Goal: Task Accomplishment & Management: Complete application form

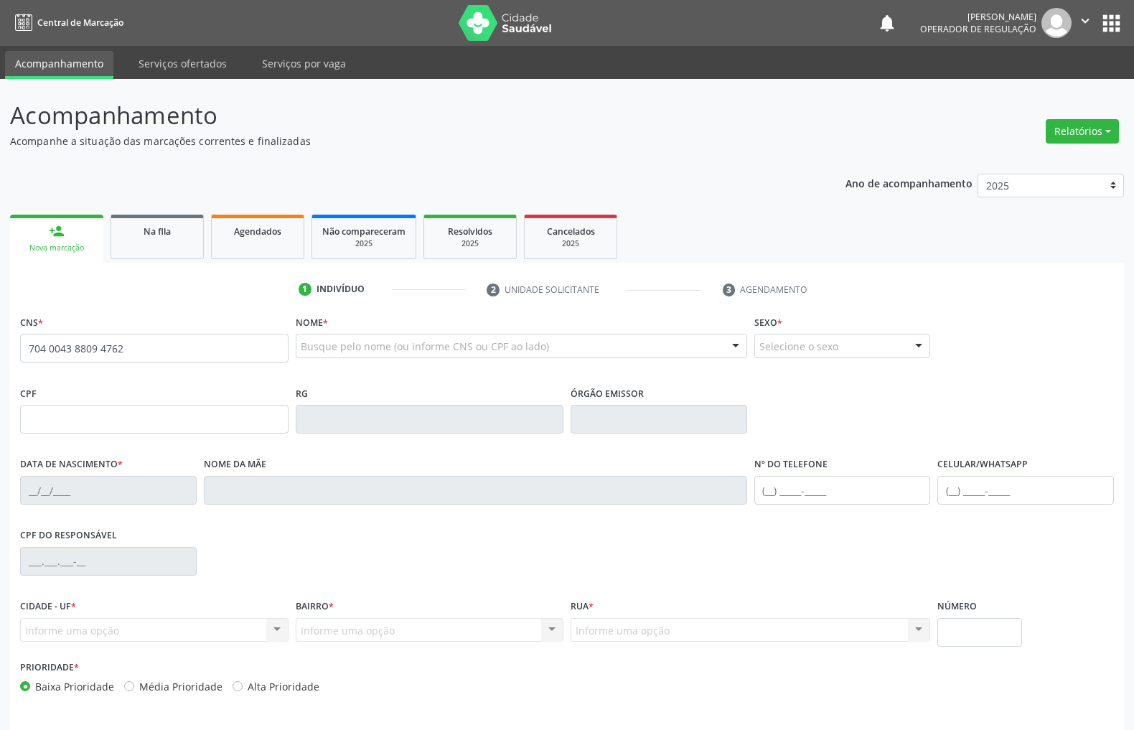
type input "704 0043 8809 4762"
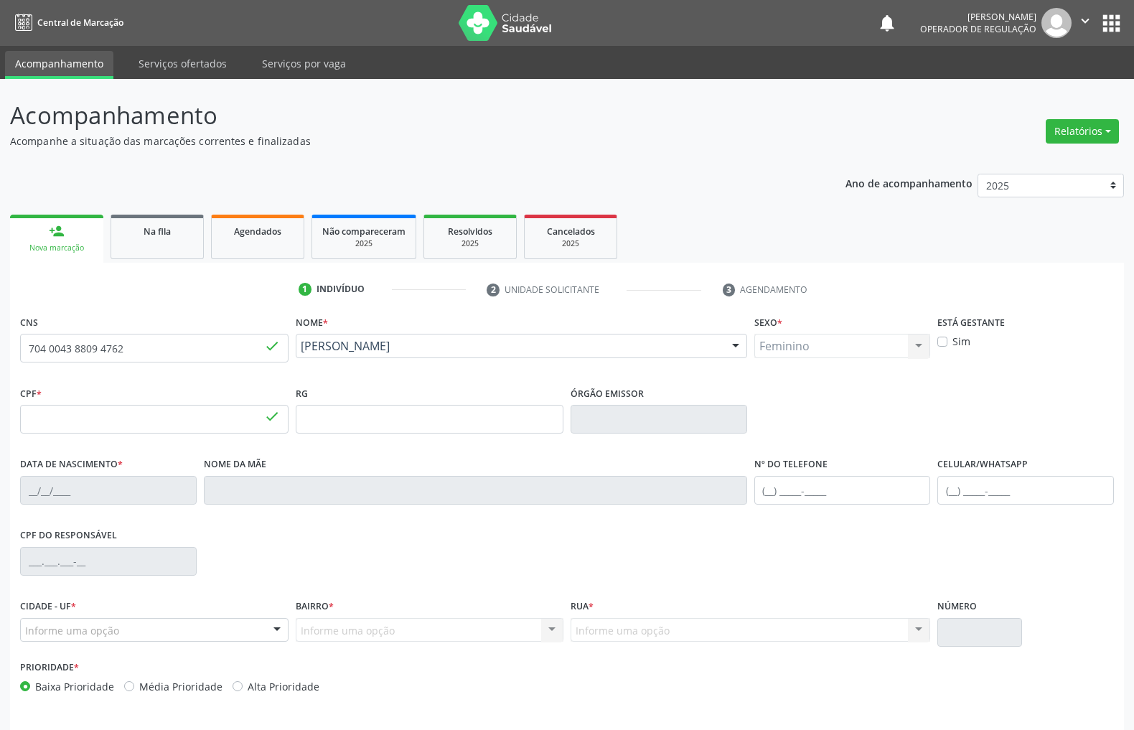
type input "006.923.624-01"
type input "30/07/2025"
type input "[PERSON_NAME]"
type input "[PHONE_NUMBER]"
type input "31"
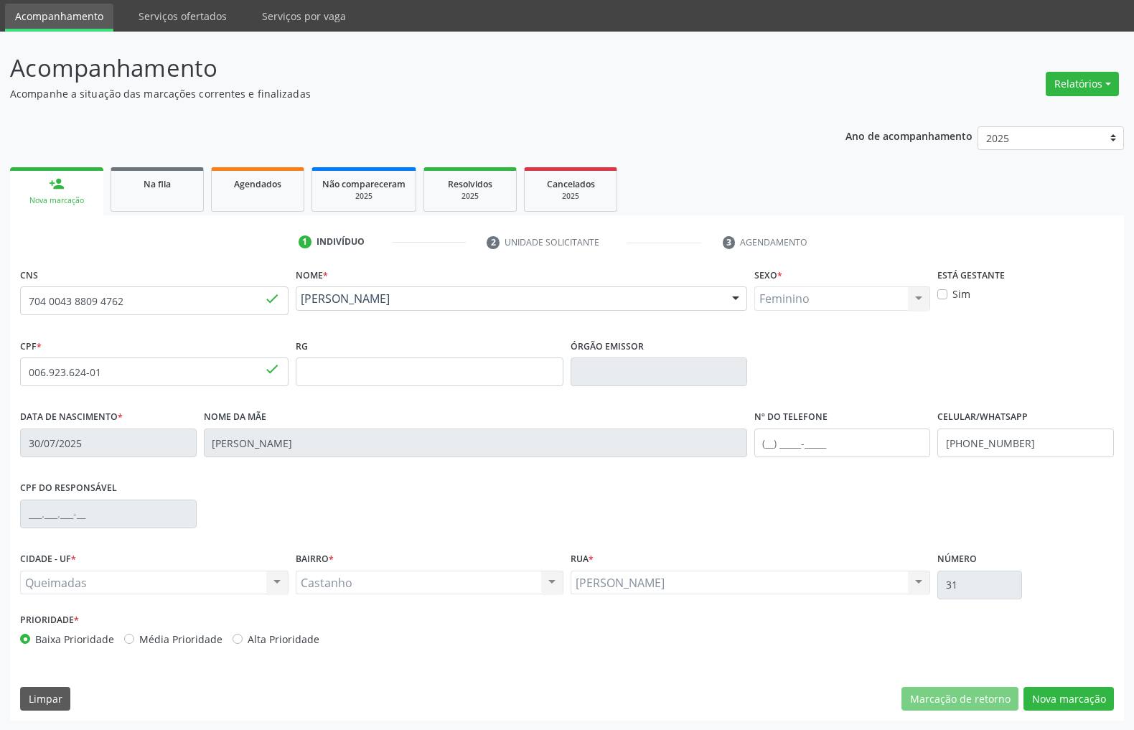
scroll to position [49, 0]
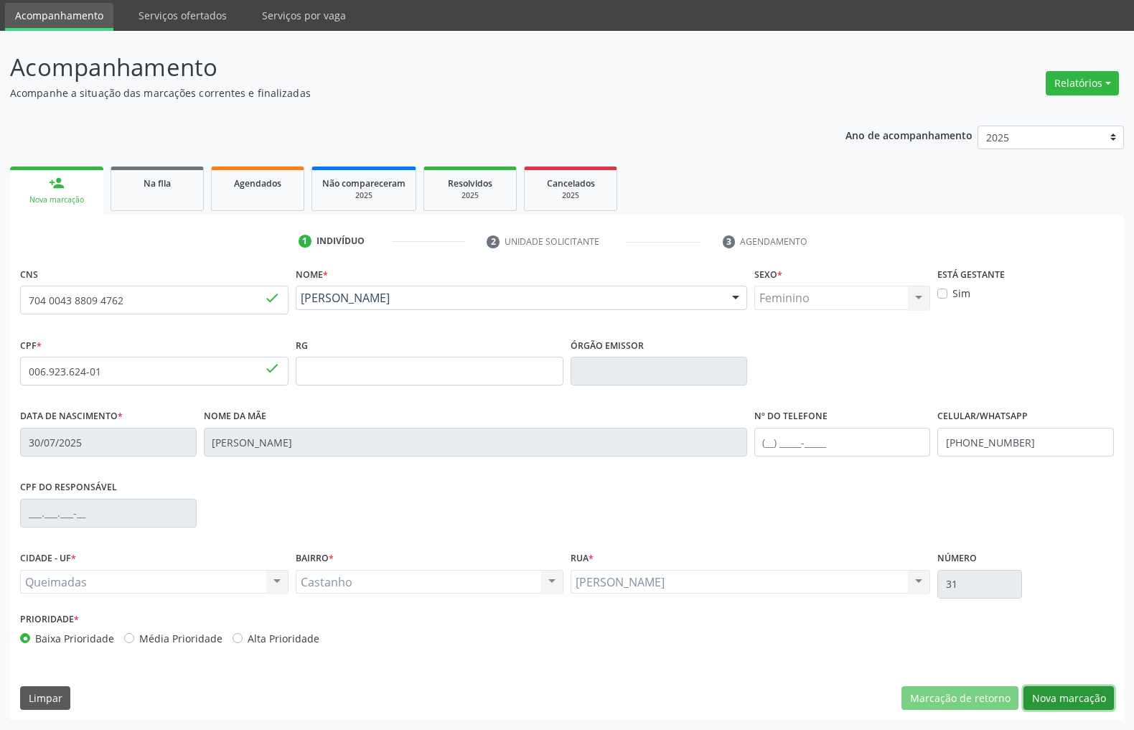
click at [1046, 687] on button "Nova marcação" at bounding box center [1068, 698] width 90 height 24
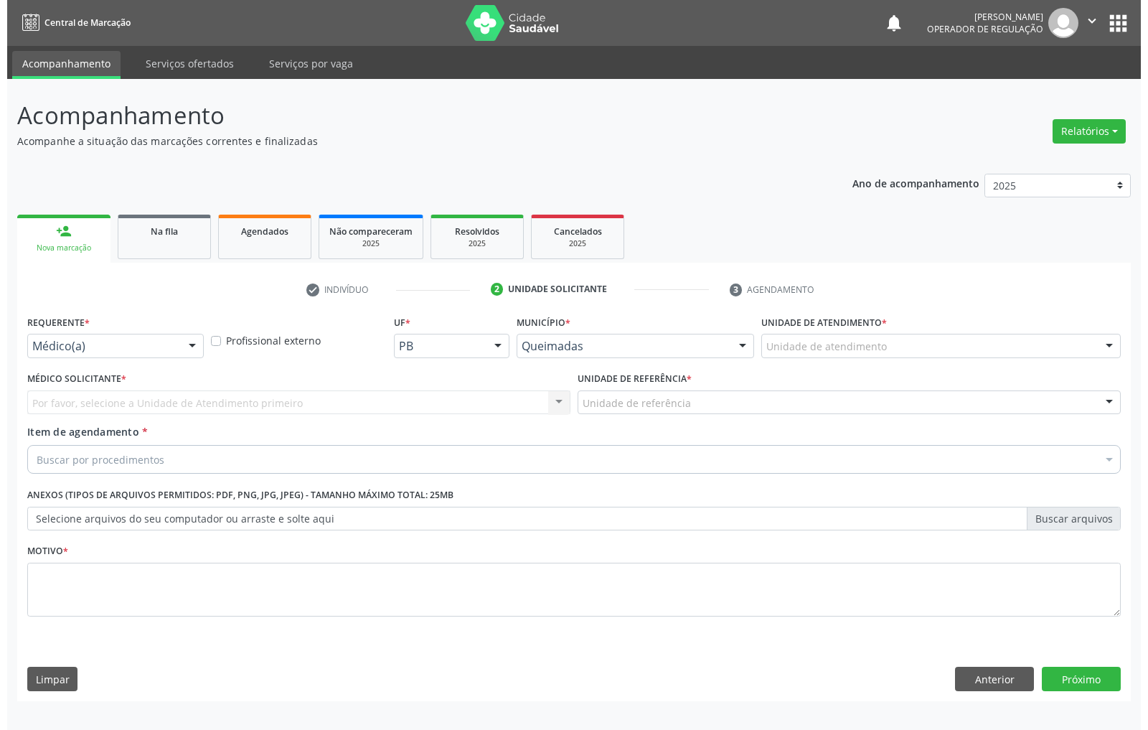
scroll to position [0, 0]
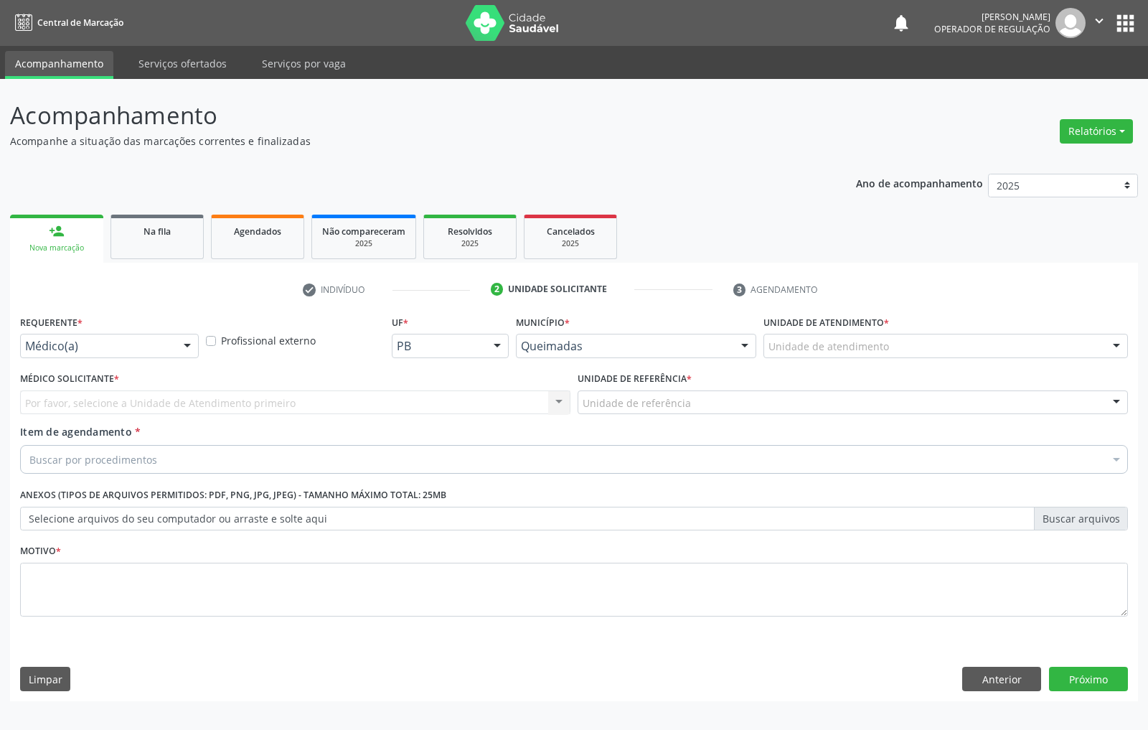
drag, startPoint x: 164, startPoint y: 360, endPoint x: 162, endPoint y: 349, distance: 11.7
click at [162, 362] on div "Requerente * Médico(a) Médico(a) Enfermeiro(a) Paciente Nenhum resultado encont…" at bounding box center [110, 339] width 186 height 56
drag, startPoint x: 164, startPoint y: 348, endPoint x: 136, endPoint y: 385, distance: 46.2
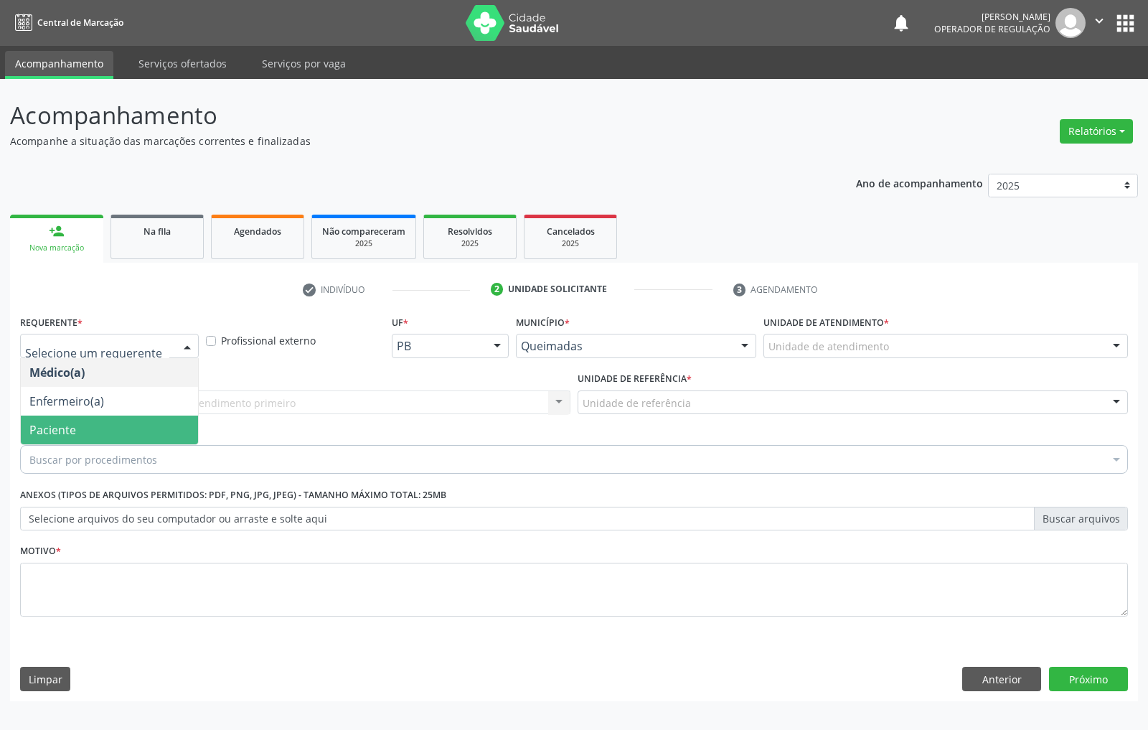
click at [126, 421] on span "Paciente" at bounding box center [109, 430] width 177 height 29
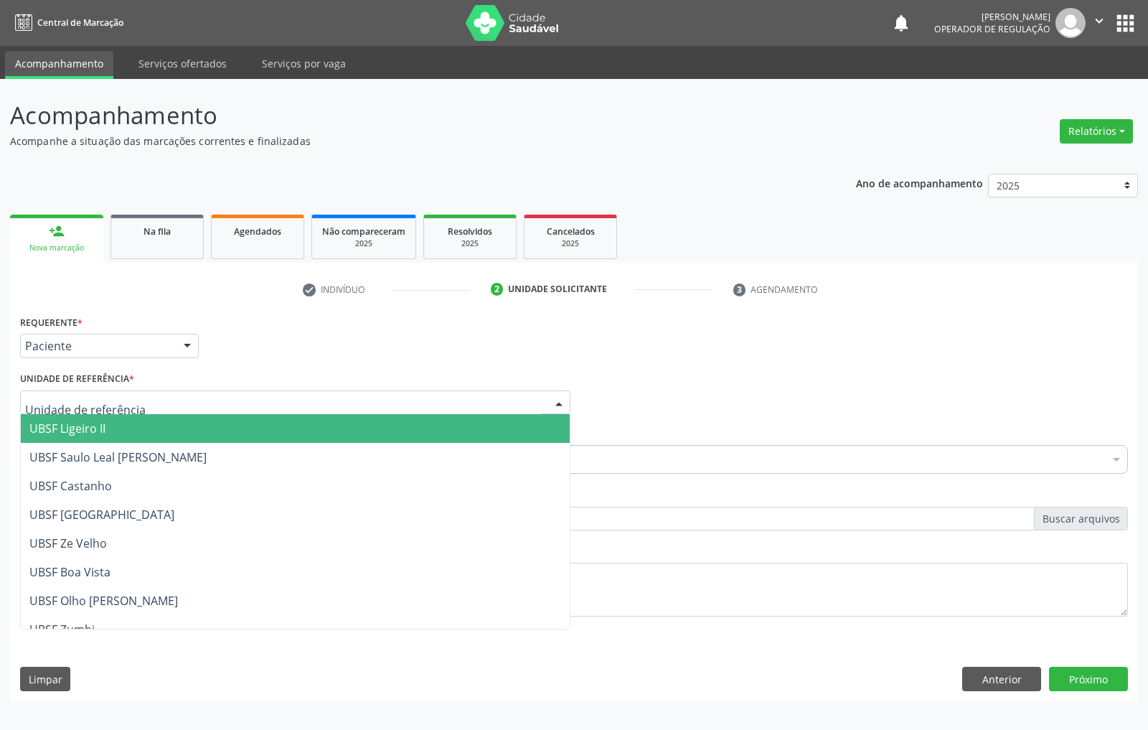
click at [251, 396] on div at bounding box center [295, 402] width 550 height 24
click at [245, 438] on span "UBSF Ligeiro II" at bounding box center [295, 428] width 549 height 29
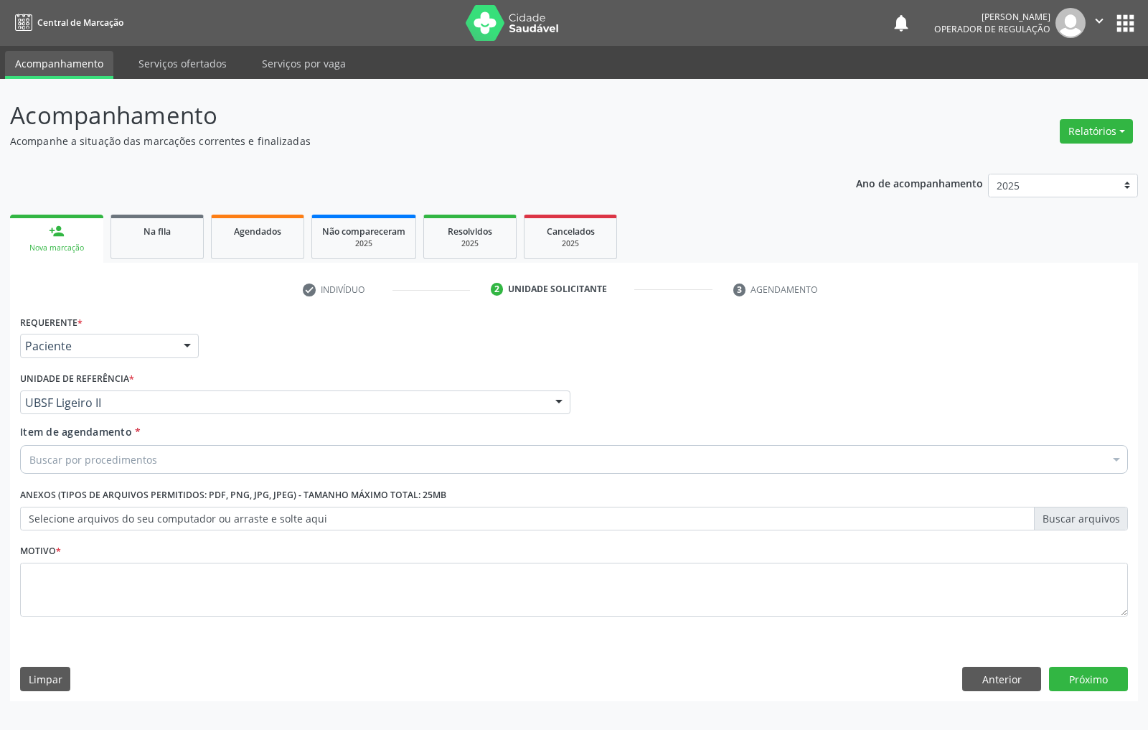
click at [707, 462] on div "Buscar por procedimentos" at bounding box center [574, 459] width 1108 height 29
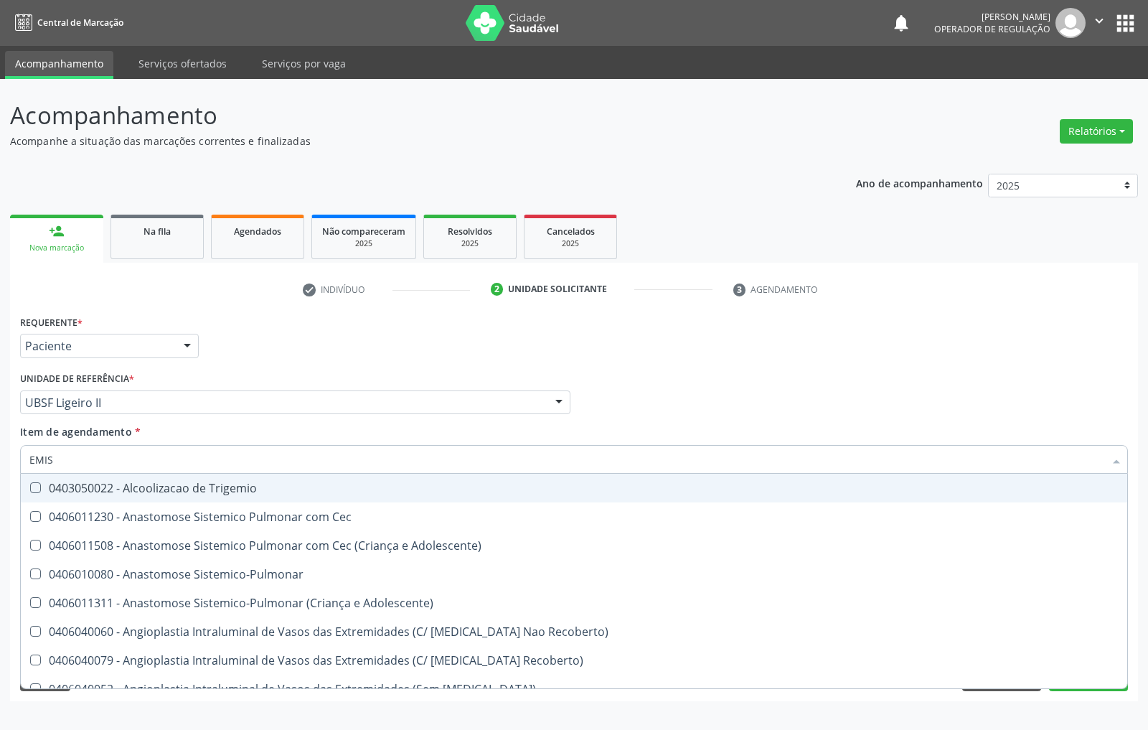
type input "EMISS"
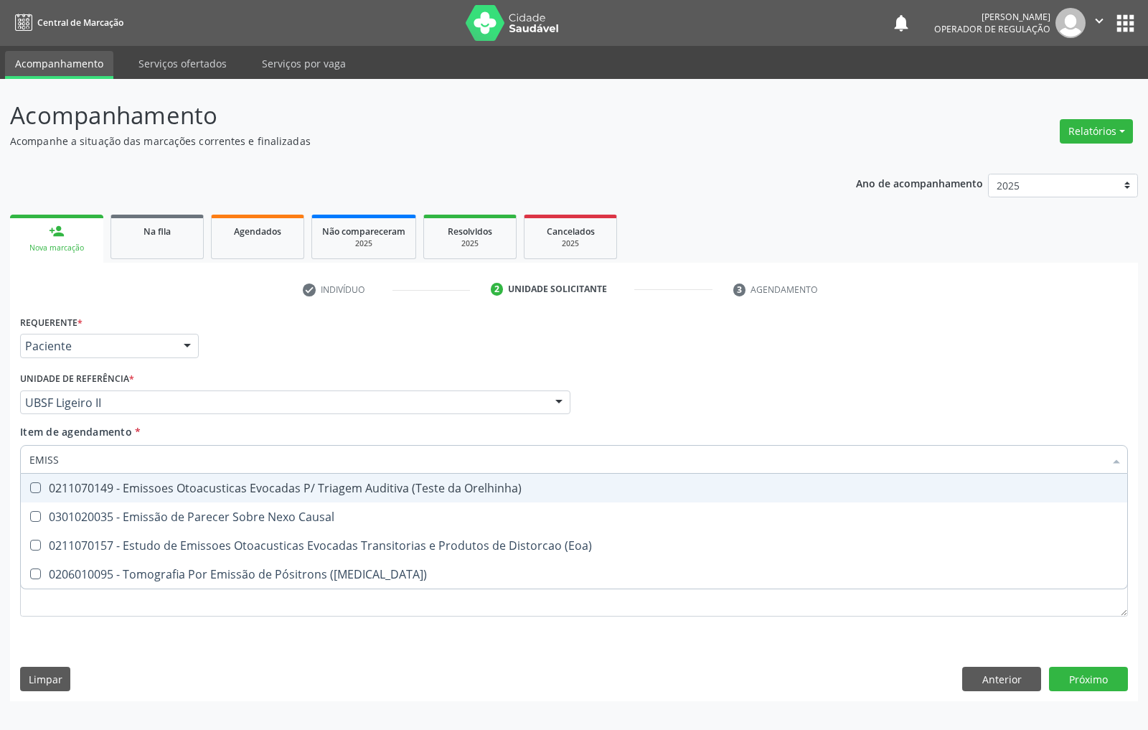
drag, startPoint x: 462, startPoint y: 491, endPoint x: 494, endPoint y: 512, distance: 38.2
click at [462, 492] on div "0211070149 - Emissoes Otoacusticas Evocadas P/ Triagem Auditiva (Teste da Orelh…" at bounding box center [573, 487] width 1089 height 11
checkbox Orelhinha\) "true"
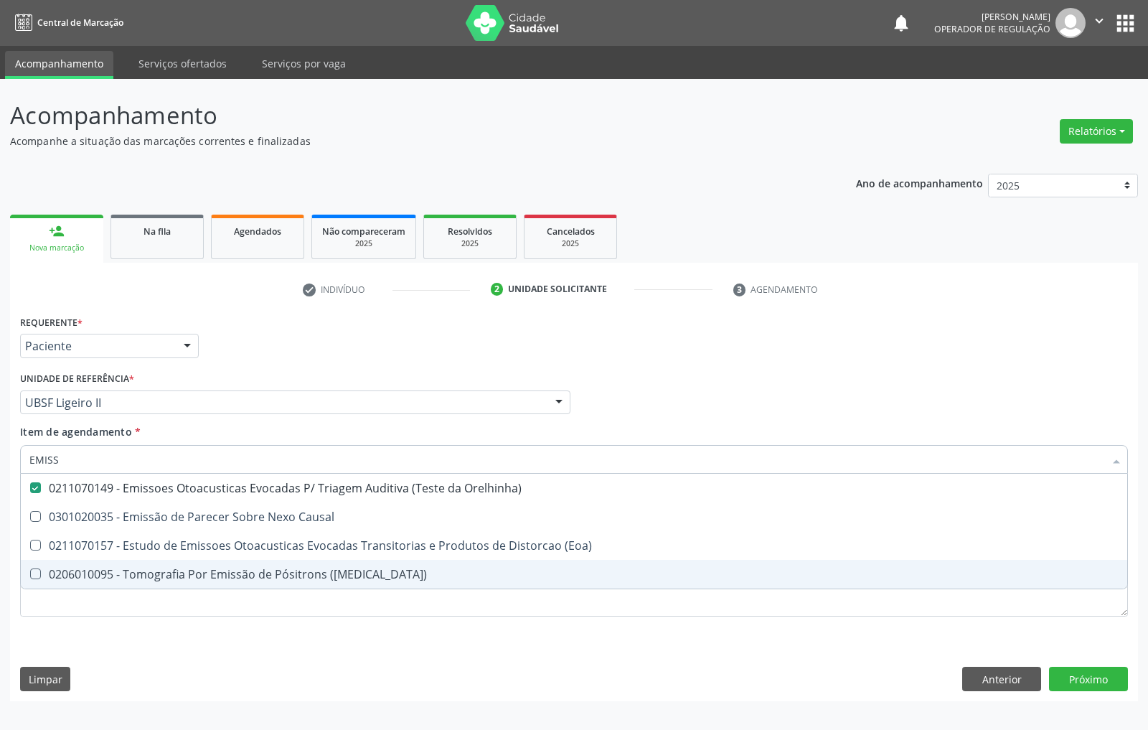
click at [933, 621] on div "Requerente * Paciente Médico(a) Enfermeiro(a) Paciente Nenhum resultado encontr…" at bounding box center [574, 473] width 1108 height 325
checkbox Causal "true"
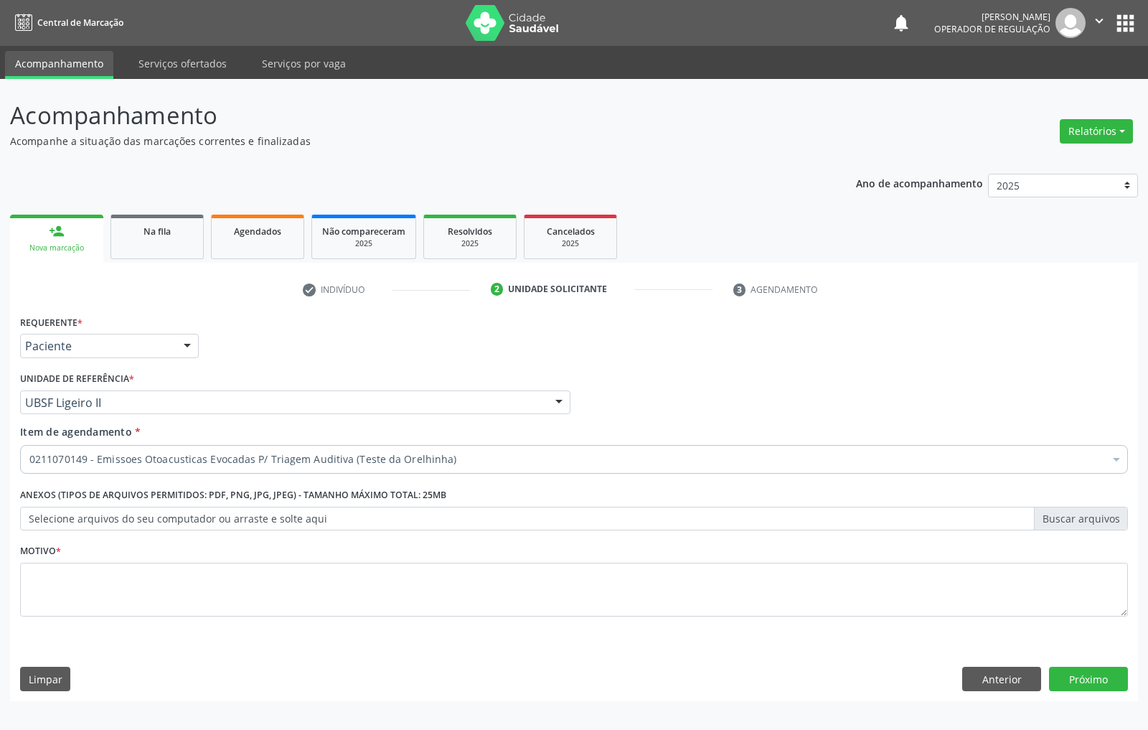
click at [923, 604] on div "Requerente * Paciente Médico(a) Enfermeiro(a) Paciente Nenhum resultado encontr…" at bounding box center [574, 473] width 1108 height 325
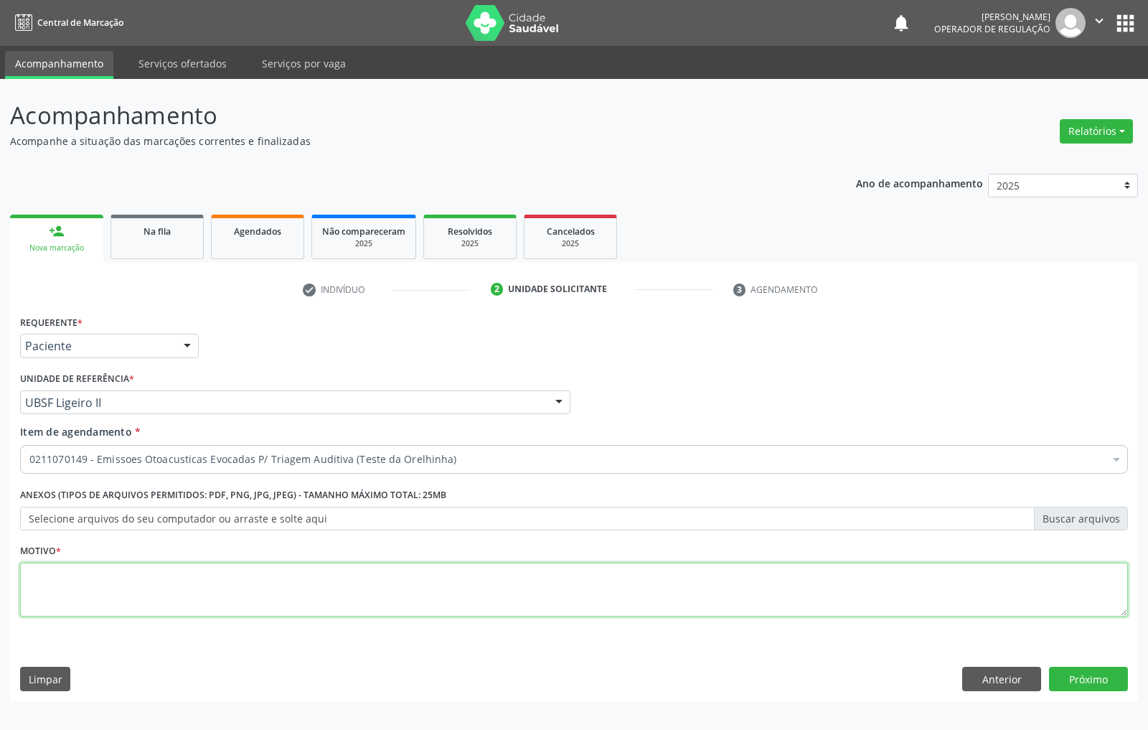
click at [968, 607] on textarea at bounding box center [574, 590] width 1108 height 55
type textarea "AAA"
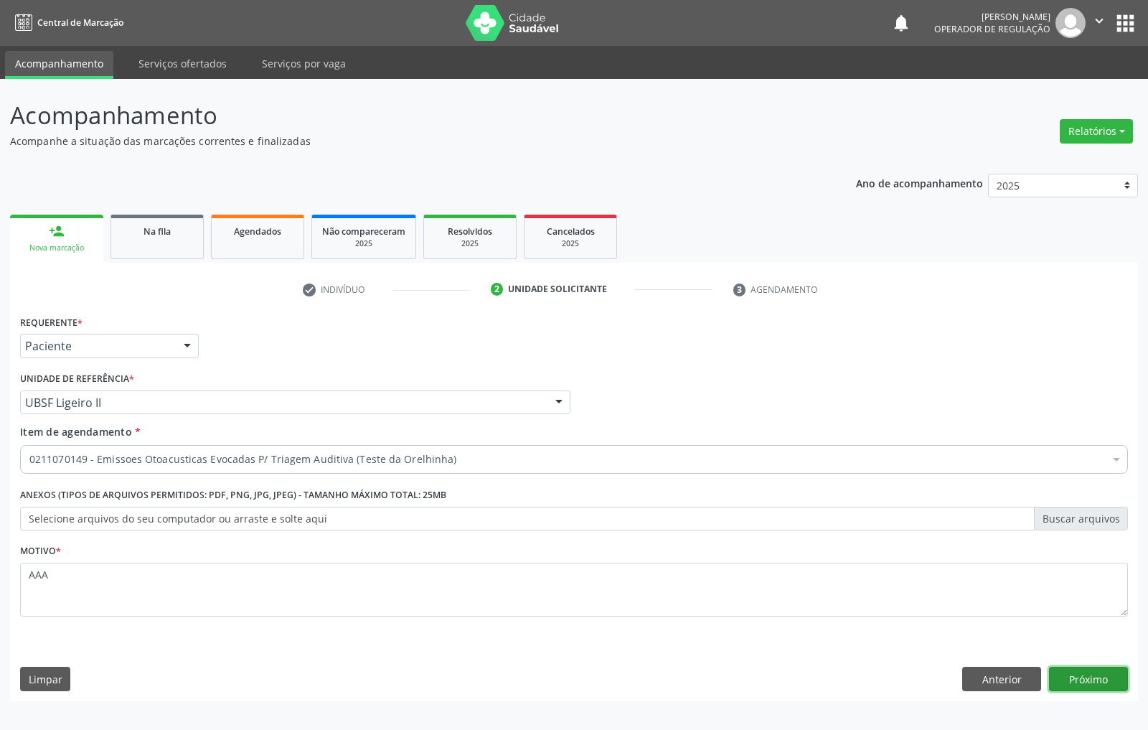
click at [1099, 672] on button "Próximo" at bounding box center [1088, 679] width 79 height 24
